Goal: Information Seeking & Learning: Learn about a topic

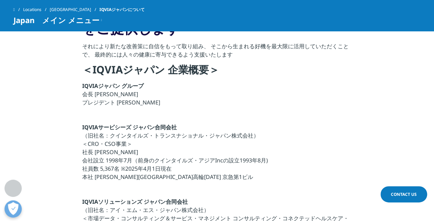
scroll to position [207, 0]
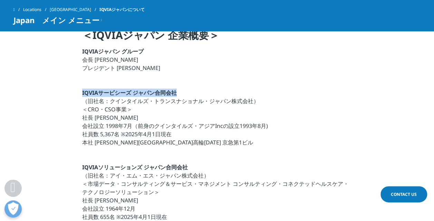
drag, startPoint x: 83, startPoint y: 93, endPoint x: 176, endPoint y: 93, distance: 93.6
click at [176, 93] on strong "IQVIAサービシーズ ジャパン合同会社" at bounding box center [129, 93] width 95 height 8
drag, startPoint x: 176, startPoint y: 93, endPoint x: 172, endPoint y: 92, distance: 4.2
copy strong "IQVIAサービシーズ ジャパン合同会社"
click at [206, 91] on p "IQVIAサービシーズ ジャパン合同会社 （旧社名：クインタイルズ・トランスナショナル・ジャパン株式会社） ＜CRO・CSO事業＞ 社長 宇賀神 史彦 会社設…" at bounding box center [217, 120] width 270 height 62
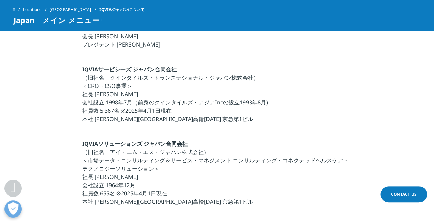
scroll to position [242, 0]
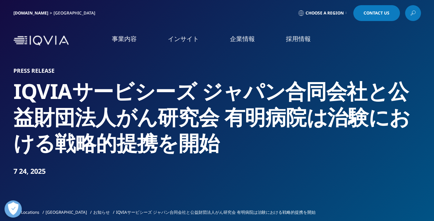
click at [65, 42] on img at bounding box center [40, 41] width 55 height 10
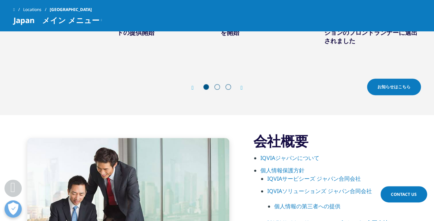
scroll to position [311, 0]
